Goal: Register for event/course: Register for event/course

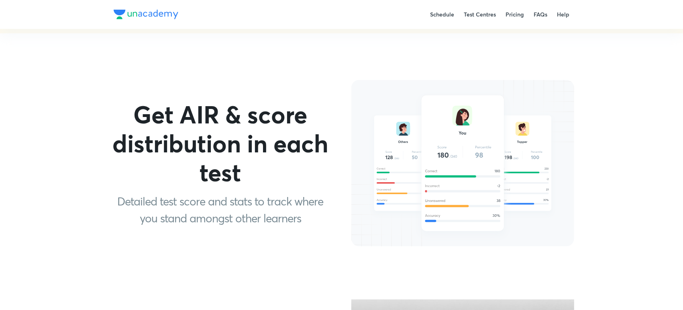
scroll to position [491, 0]
click at [187, 100] on p "Get AIR & score distribution in each test" at bounding box center [220, 143] width 223 height 87
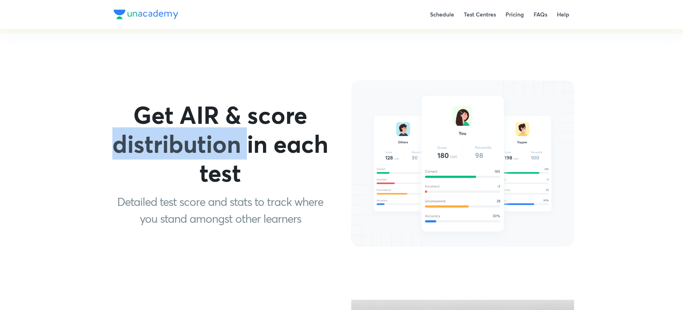
click at [187, 100] on p "Get AIR & score distribution in each test" at bounding box center [220, 143] width 223 height 87
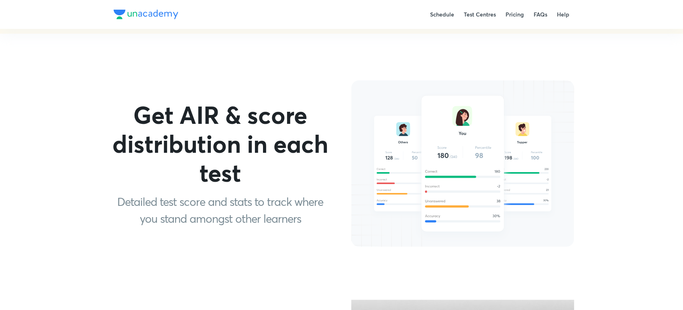
drag, startPoint x: 187, startPoint y: 92, endPoint x: 134, endPoint y: 68, distance: 58.3
click at [134, 100] on p "Get AIR & score distribution in each test" at bounding box center [220, 143] width 223 height 87
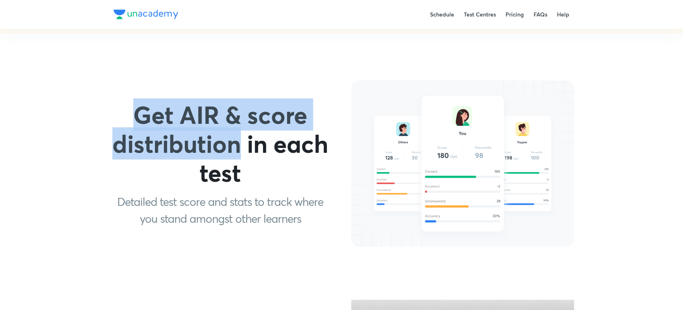
drag, startPoint x: 134, startPoint y: 68, endPoint x: 234, endPoint y: 109, distance: 108.1
click at [234, 109] on p "Get AIR & score distribution in each test" at bounding box center [220, 143] width 223 height 87
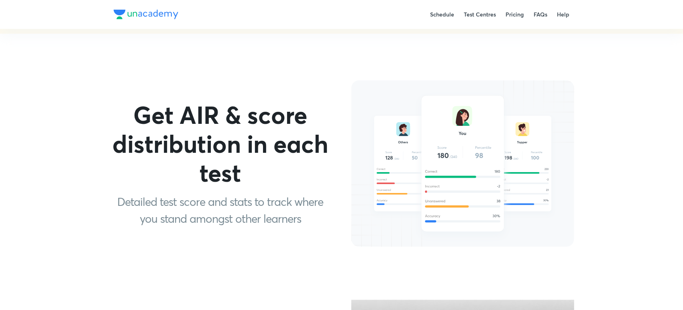
click at [135, 193] on p "Detailed test score and stats to track where you stand amongst other learners" at bounding box center [220, 210] width 223 height 34
click at [182, 193] on p "Detailed test score and stats to track where you stand amongst other learners" at bounding box center [220, 210] width 223 height 34
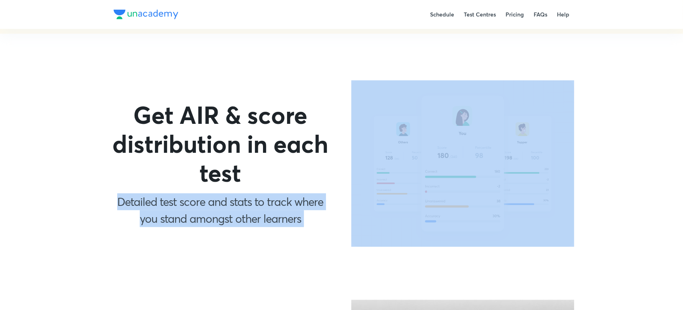
click at [182, 193] on p "Detailed test score and stats to track where you stand amongst other learners" at bounding box center [220, 210] width 223 height 34
click at [127, 193] on p "Detailed test score and stats to track where you stand amongst other learners" at bounding box center [220, 210] width 223 height 34
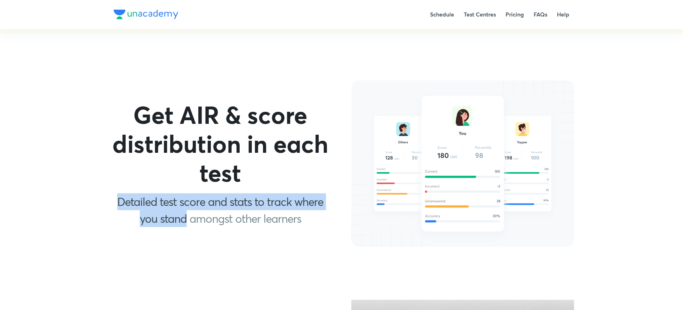
drag, startPoint x: 114, startPoint y: 164, endPoint x: 188, endPoint y: 177, distance: 75.0
click at [188, 193] on p "Detailed test score and stats to track where you stand amongst other learners" at bounding box center [220, 210] width 223 height 34
copy p "Detailed test score and stats to track where you stand"
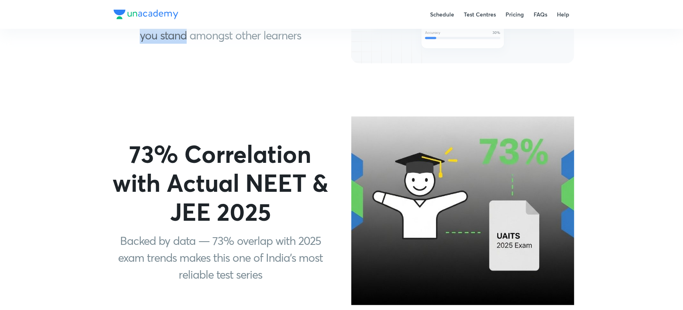
scroll to position [674, 0]
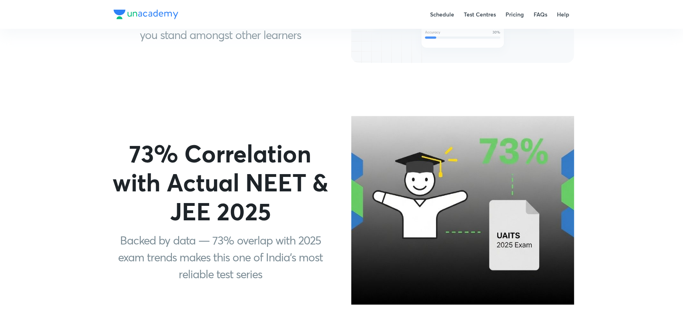
click at [207, 232] on p "Backed by data — 73% overlap with 2025 exam trends makes this one of India’s mo…" at bounding box center [220, 257] width 223 height 51
click at [203, 232] on p "Backed by data — 73% overlap with 2025 exam trends makes this one of India’s mo…" at bounding box center [220, 257] width 223 height 51
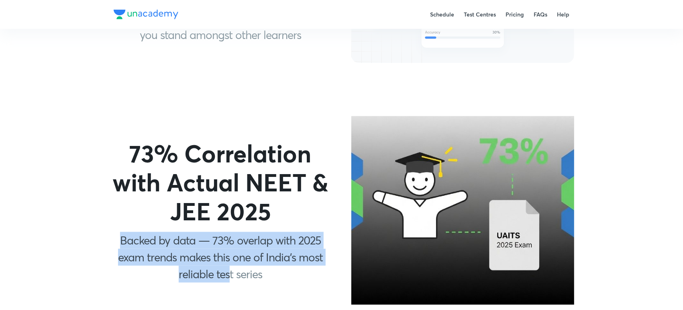
drag, startPoint x: 117, startPoint y: 201, endPoint x: 228, endPoint y: 231, distance: 115.3
click at [228, 232] on p "Backed by data — 73% overlap with 2025 exam trends makes this one of India’s mo…" at bounding box center [220, 257] width 223 height 51
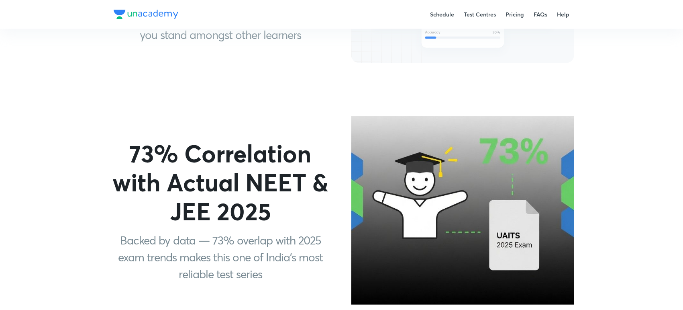
drag, startPoint x: 228, startPoint y: 231, endPoint x: 183, endPoint y: 183, distance: 65.7
click at [183, 183] on p "73% Correlation with Actual NEET & JEE 2025" at bounding box center [220, 182] width 223 height 87
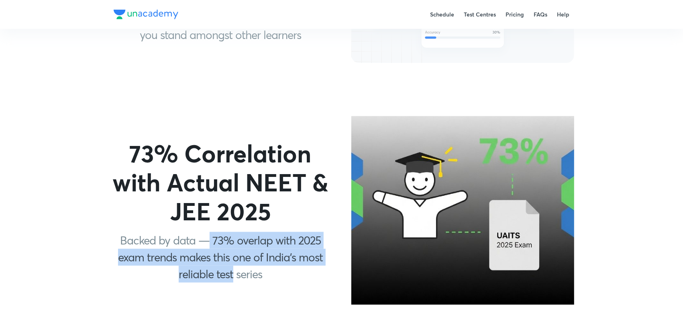
drag, startPoint x: 211, startPoint y: 203, endPoint x: 233, endPoint y: 237, distance: 40.3
click at [233, 237] on p "Backed by data — 73% overlap with 2025 exam trends makes this one of India’s mo…" at bounding box center [220, 257] width 223 height 51
copy p "73% overlap with 2025 exam trends makes this one of India’s most reliable test"
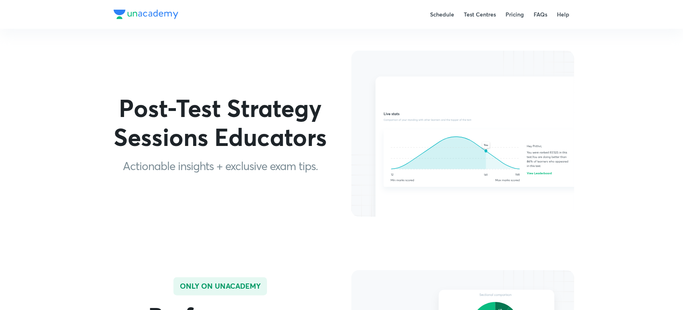
scroll to position [982, 0]
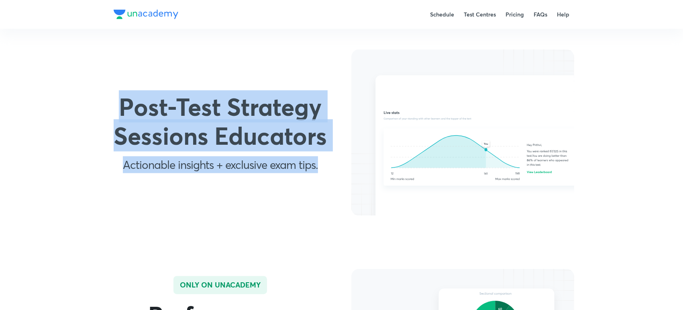
drag, startPoint x: 124, startPoint y: 70, endPoint x: 317, endPoint y: 133, distance: 202.4
click at [317, 133] on div "Post-Test Strategy Sessions Educators Actionable insights + exclusive exam tips." at bounding box center [220, 133] width 236 height 94
click at [317, 156] on p "Actionable insights + exclusive exam tips." at bounding box center [220, 164] width 195 height 17
click at [321, 131] on div "Post-Test Strategy Sessions Educators Actionable insights + exclusive exam tips." at bounding box center [220, 133] width 236 height 94
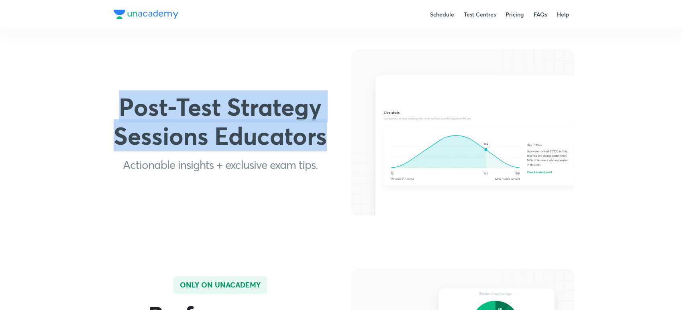
drag, startPoint x: 114, startPoint y: 69, endPoint x: 323, endPoint y: 104, distance: 212.2
click at [323, 104] on p "Post-Test Strategy Sessions Educators" at bounding box center [220, 121] width 223 height 58
click at [215, 103] on p "Post-Test Strategy Sessions Educators" at bounding box center [220, 121] width 223 height 58
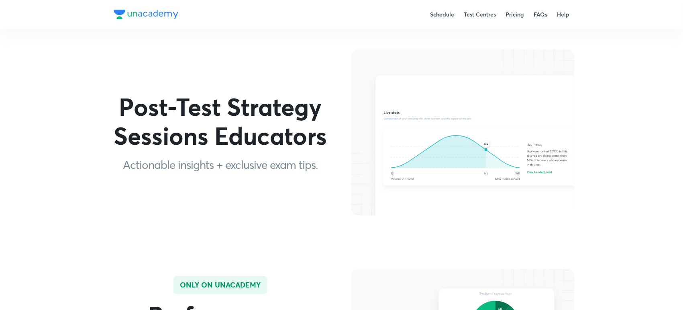
click at [215, 103] on p "Post-Test Strategy Sessions Educators" at bounding box center [220, 121] width 223 height 58
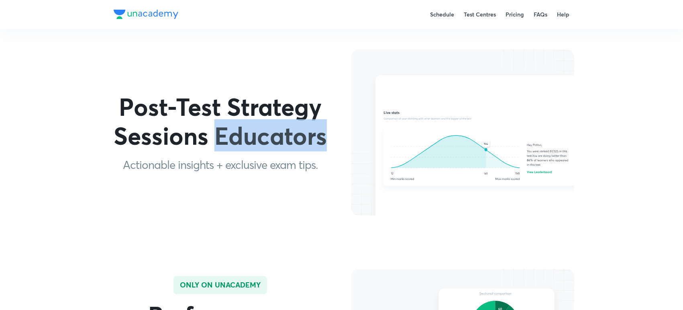
click at [215, 103] on p "Post-Test Strategy Sessions Educators" at bounding box center [220, 121] width 223 height 58
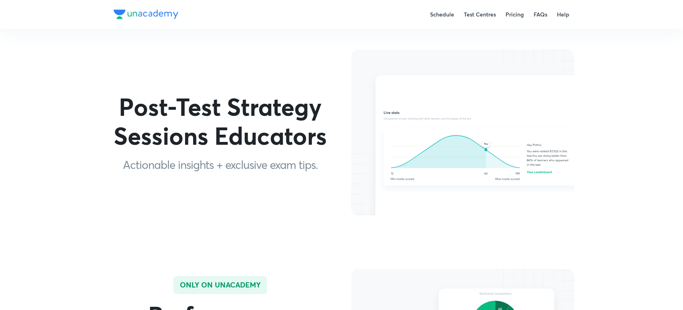
click at [166, 92] on p "Post-Test Strategy Sessions Educators" at bounding box center [220, 121] width 223 height 58
drag, startPoint x: 166, startPoint y: 68, endPoint x: 121, endPoint y: 67, distance: 44.6
click at [121, 92] on p "Post-Test Strategy Sessions Educators" at bounding box center [220, 121] width 223 height 58
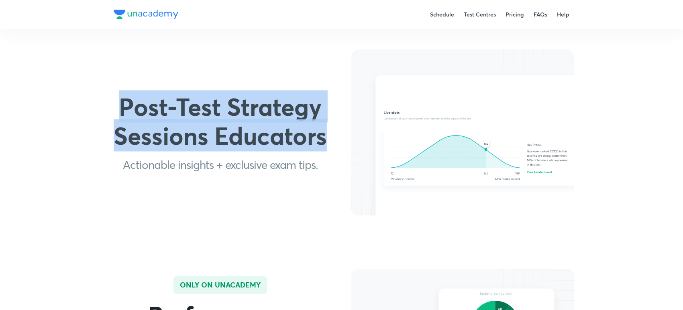
drag, startPoint x: 121, startPoint y: 67, endPoint x: 283, endPoint y: 100, distance: 164.9
click at [283, 100] on p "Post-Test Strategy Sessions Educators" at bounding box center [220, 121] width 223 height 58
copy p "Post-Test Strategy Sessions Educators"
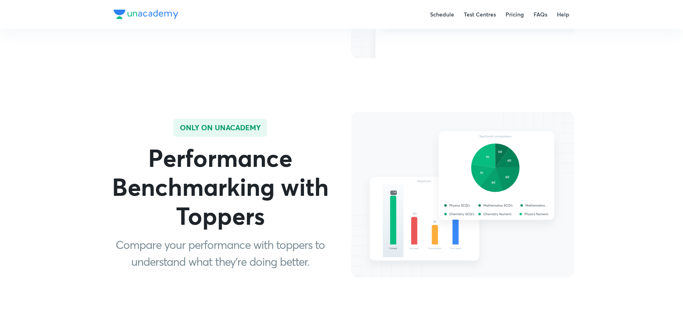
scroll to position [1140, 0]
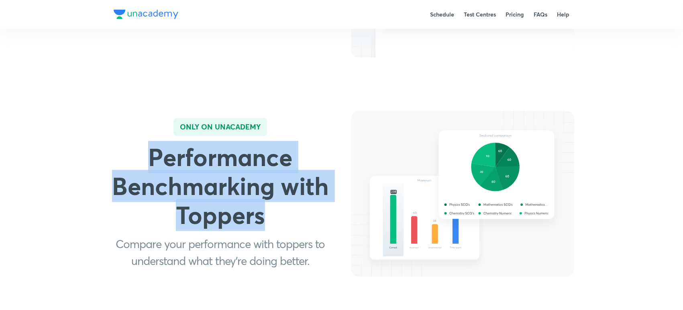
drag, startPoint x: 141, startPoint y: 125, endPoint x: 274, endPoint y: 209, distance: 157.3
click at [274, 209] on div "Only On Unacademy Performance Benchmarking with Toppers Compare your performanc…" at bounding box center [220, 194] width 236 height 165
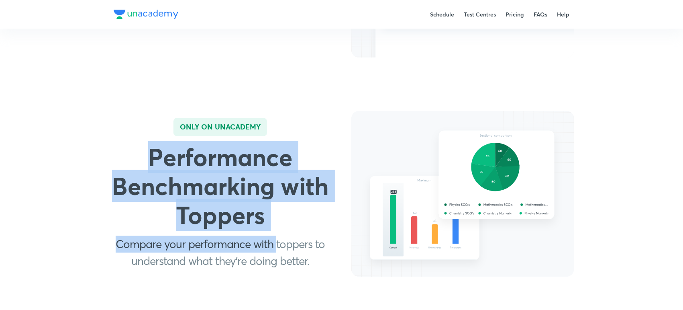
click at [274, 236] on p "Compare your performance with toppers to understand what they’re doing better." at bounding box center [220, 253] width 223 height 34
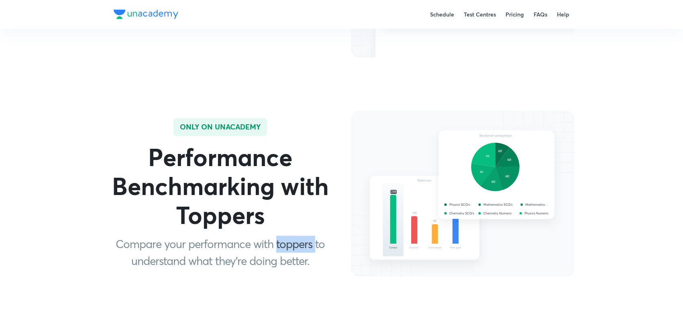
click at [274, 236] on p "Compare your performance with toppers to understand what they’re doing better." at bounding box center [220, 253] width 223 height 34
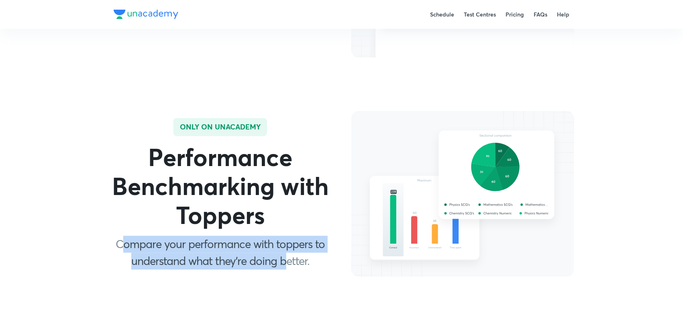
drag, startPoint x: 121, startPoint y: 208, endPoint x: 294, endPoint y: 237, distance: 175.1
click at [294, 237] on div "Only On Unacademy Performance Benchmarking with Toppers Compare your performanc…" at bounding box center [220, 194] width 236 height 165
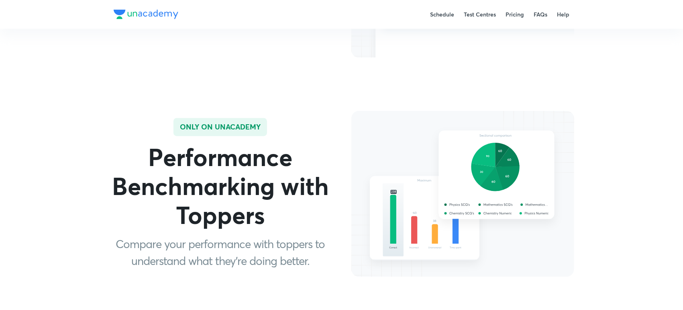
click at [316, 236] on p "Compare your performance with toppers to understand what they’re doing better." at bounding box center [220, 253] width 223 height 34
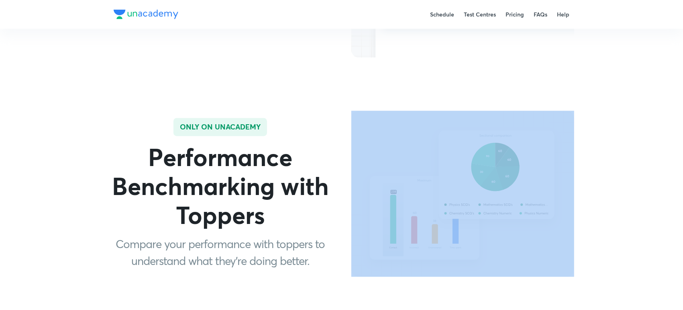
click at [316, 236] on p "Compare your performance with toppers to understand what they’re doing better." at bounding box center [220, 253] width 223 height 34
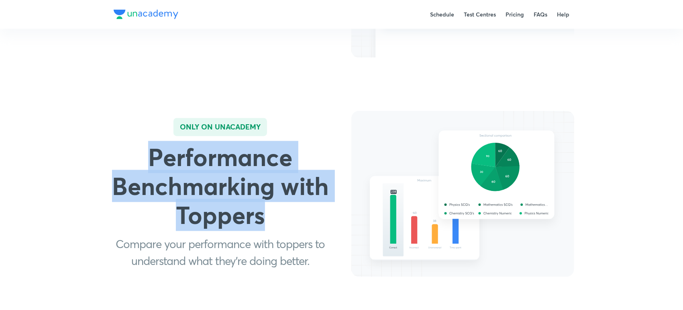
drag, startPoint x: 281, startPoint y: 176, endPoint x: 151, endPoint y: 112, distance: 145.2
click at [151, 143] on p "Performance Benchmarking with Toppers" at bounding box center [220, 186] width 223 height 87
copy p "Performance Benchmarking with Toppers"
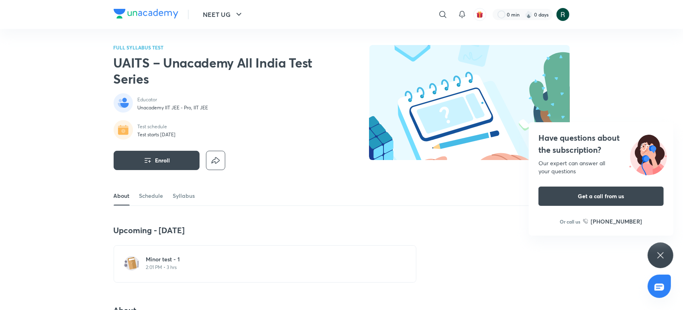
click at [313, 84] on h2 "UAITS – Unacademy All India Test Series" at bounding box center [217, 71] width 206 height 32
click at [231, 59] on h2 "UAITS – Unacademy All India Test Series" at bounding box center [217, 71] width 206 height 32
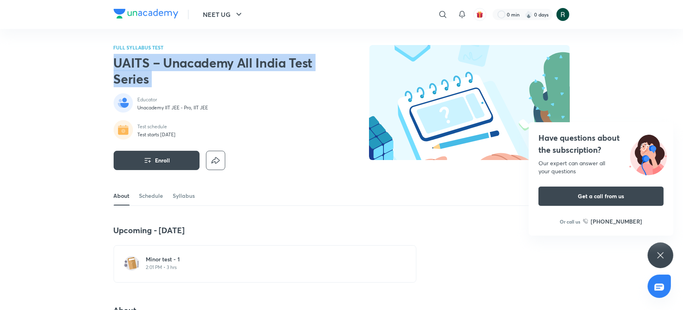
click at [231, 59] on h2 "UAITS – Unacademy All India Test Series" at bounding box center [217, 71] width 206 height 32
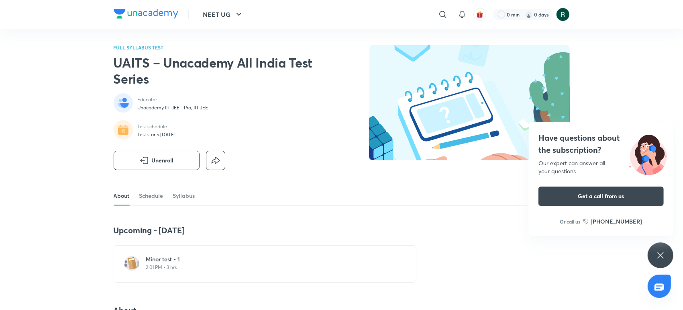
scroll to position [10, 0]
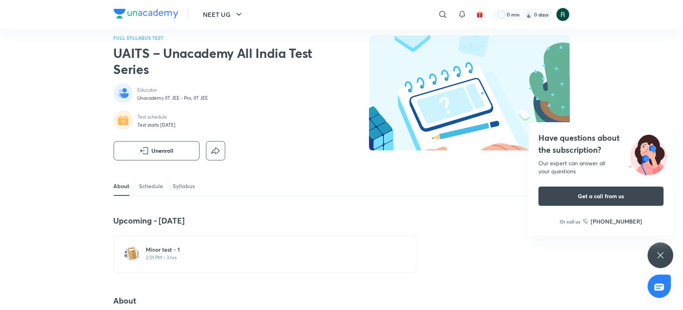
click at [239, 254] on p "2:01 PM • 3 hrs" at bounding box center [270, 257] width 248 height 6
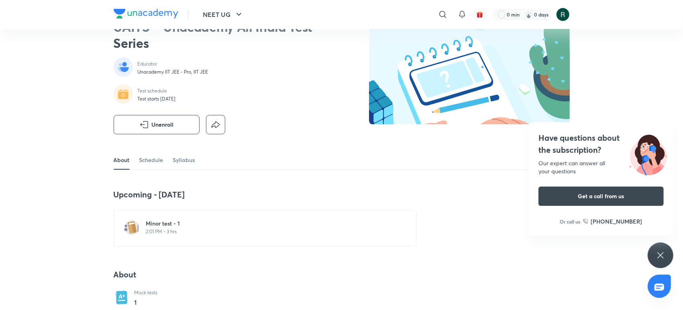
scroll to position [37, 0]
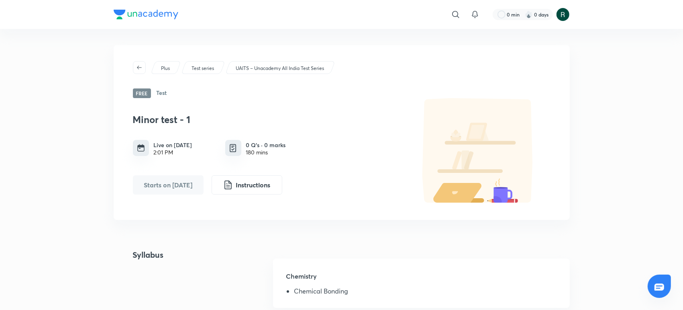
scroll to position [3, 0]
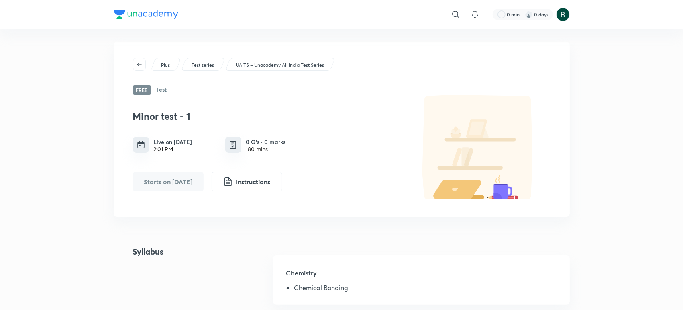
click at [165, 149] on div "2:01 PM" at bounding box center [173, 149] width 39 height 6
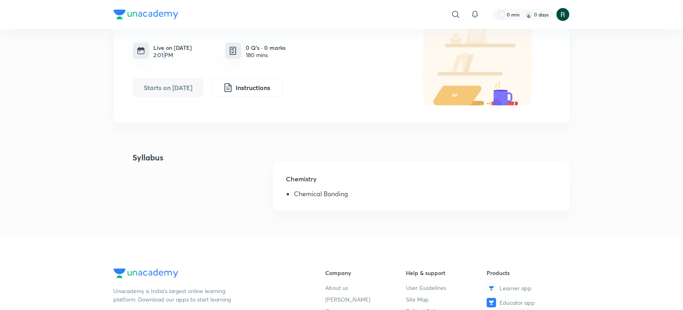
scroll to position [0, 0]
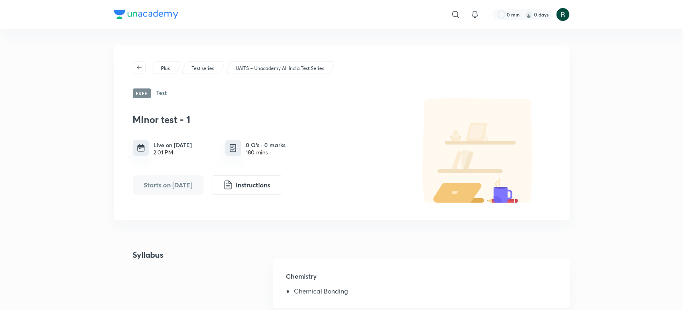
click at [188, 143] on h6 "Live on Oct 5, 2025" at bounding box center [173, 145] width 39 height 8
click at [190, 145] on h6 "Live on Oct 5, 2025" at bounding box center [173, 145] width 39 height 8
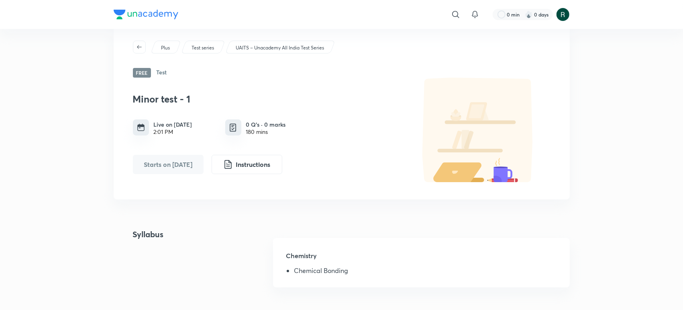
drag, startPoint x: 190, startPoint y: 145, endPoint x: 430, endPoint y: 116, distance: 241.3
click at [430, 116] on img at bounding box center [478, 130] width 145 height 104
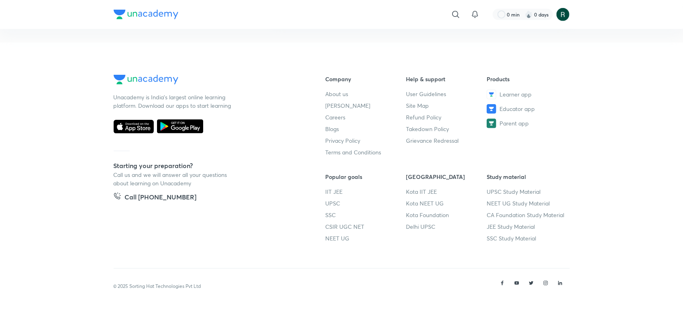
scroll to position [0, 0]
